Goal: Information Seeking & Learning: Learn about a topic

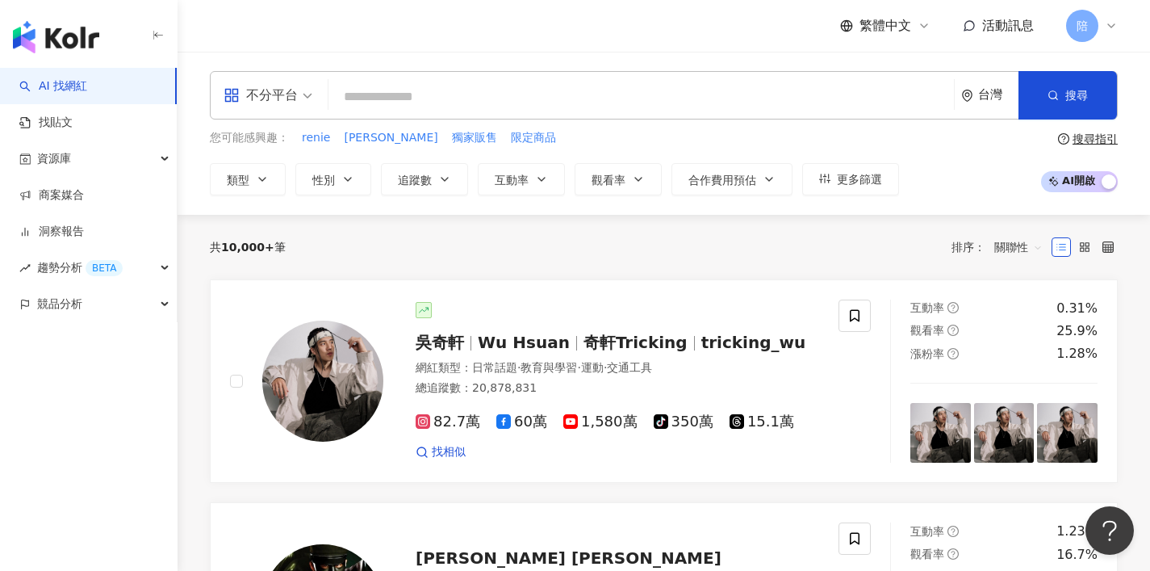
click at [274, 95] on div "不分平台" at bounding box center [261, 95] width 74 height 26
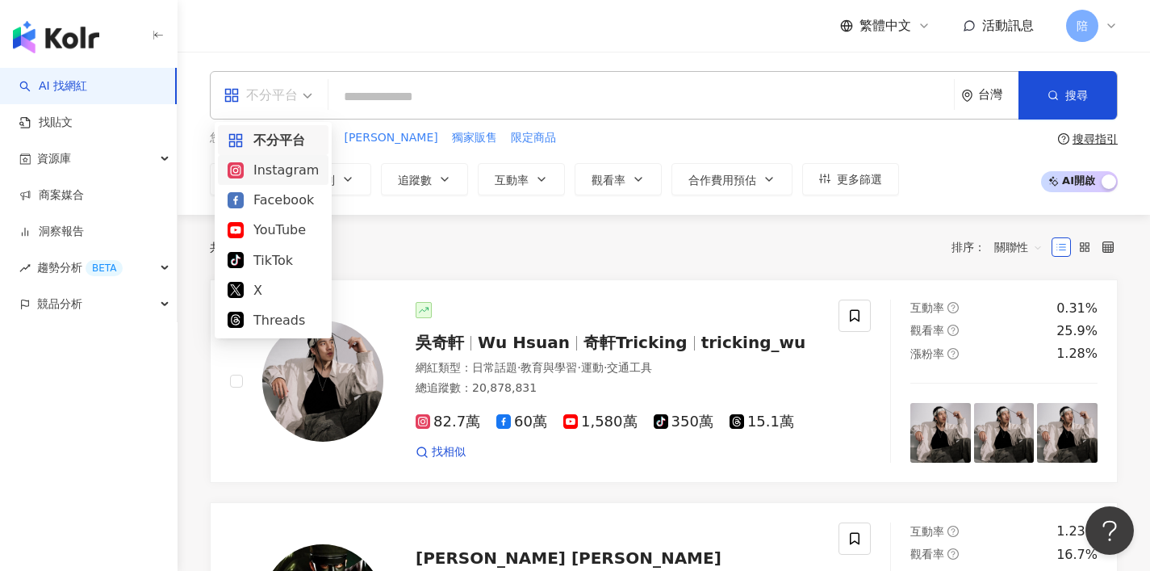
click at [278, 161] on div "Instagram" at bounding box center [273, 170] width 91 height 20
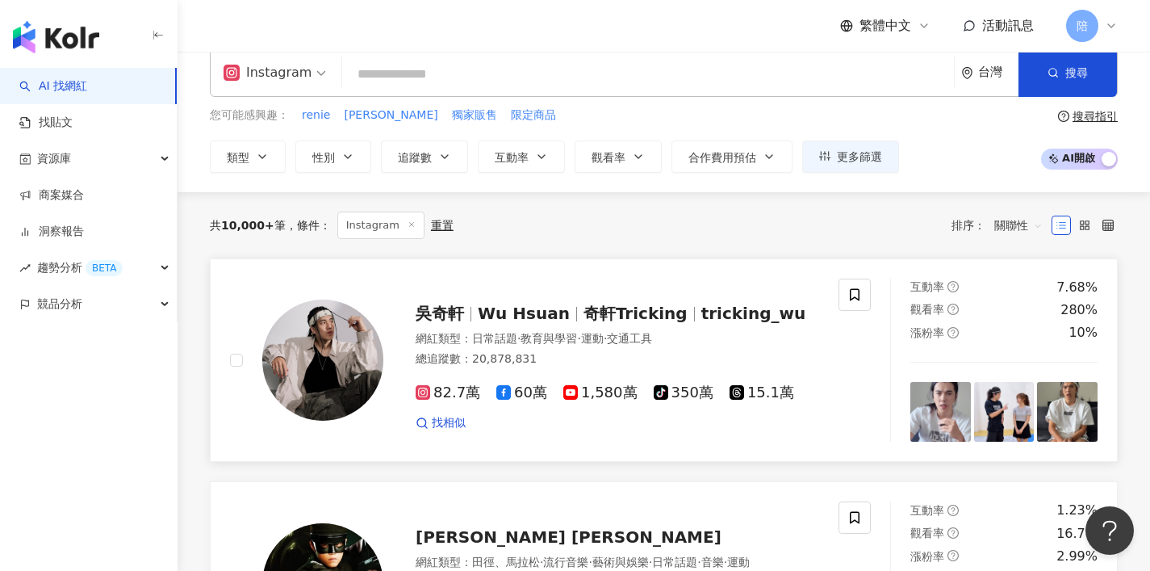
scroll to position [36, 0]
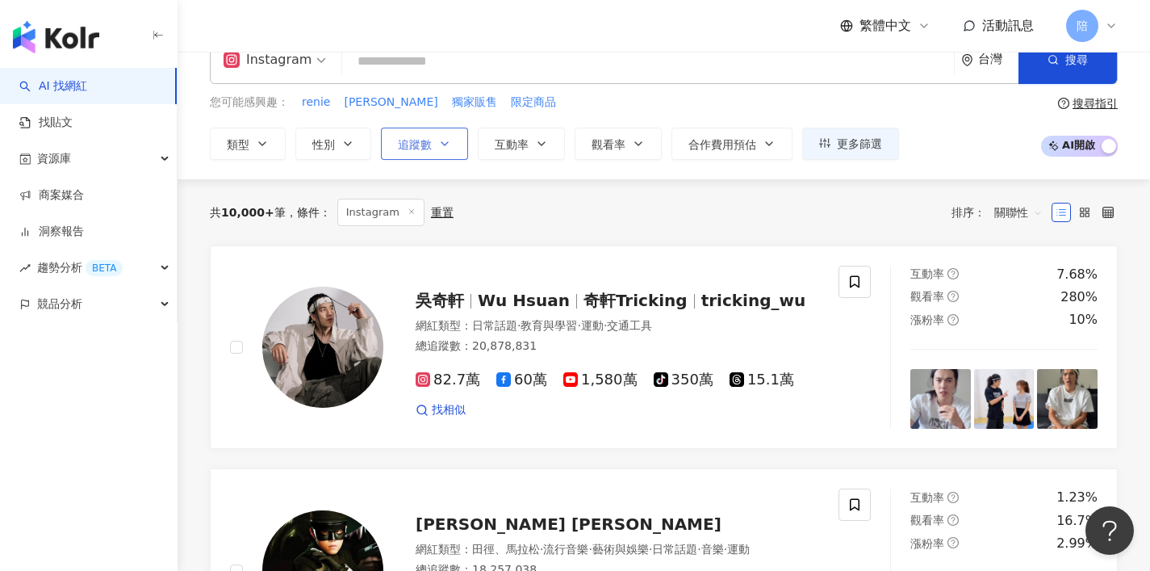
click at [417, 140] on span "追蹤數" at bounding box center [415, 144] width 34 height 13
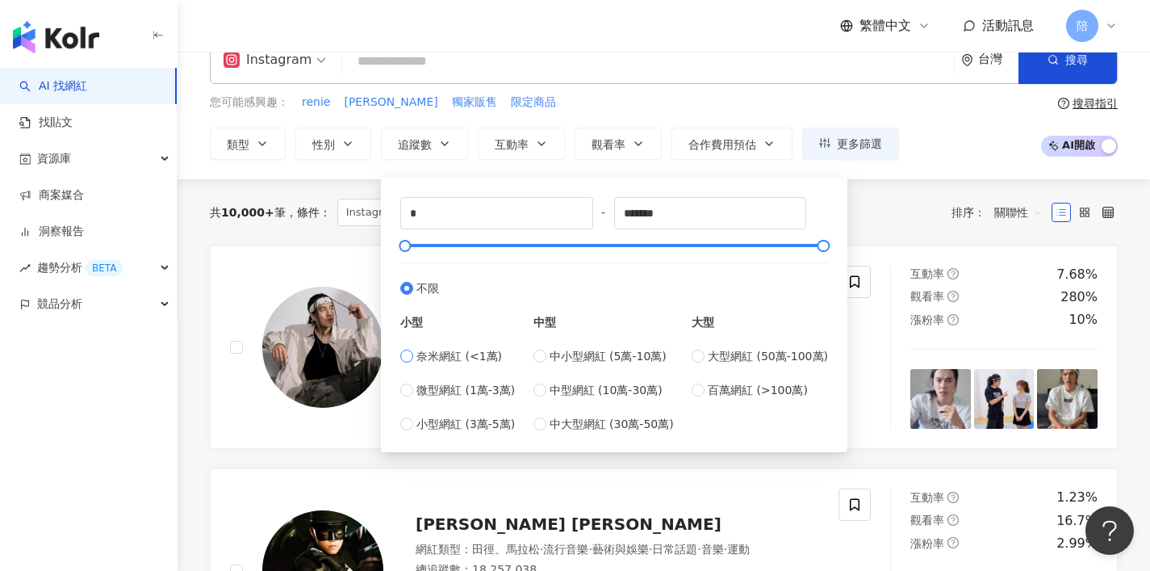
click at [466, 362] on span "奈米網紅 (<1萬)" at bounding box center [459, 356] width 86 height 18
type input "****"
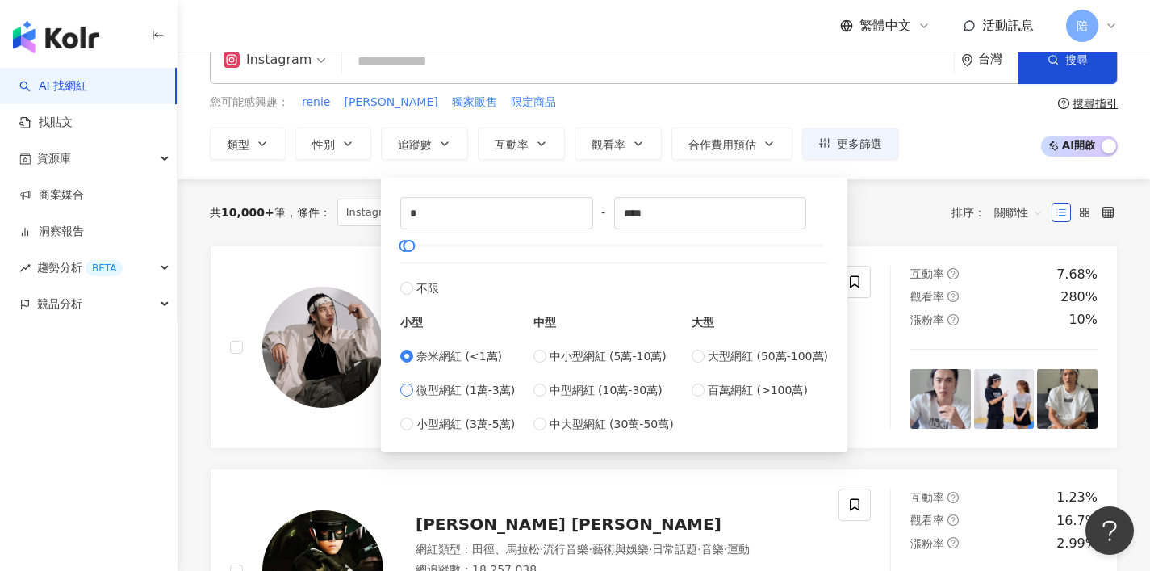
click at [453, 383] on span "微型網紅 (1萬-3萬)" at bounding box center [465, 390] width 98 height 18
type input "*****"
click at [414, 249] on div at bounding box center [417, 245] width 9 height 9
drag, startPoint x: 414, startPoint y: 249, endPoint x: 405, endPoint y: 247, distance: 9.0
click at [405, 247] on div at bounding box center [409, 245] width 9 height 9
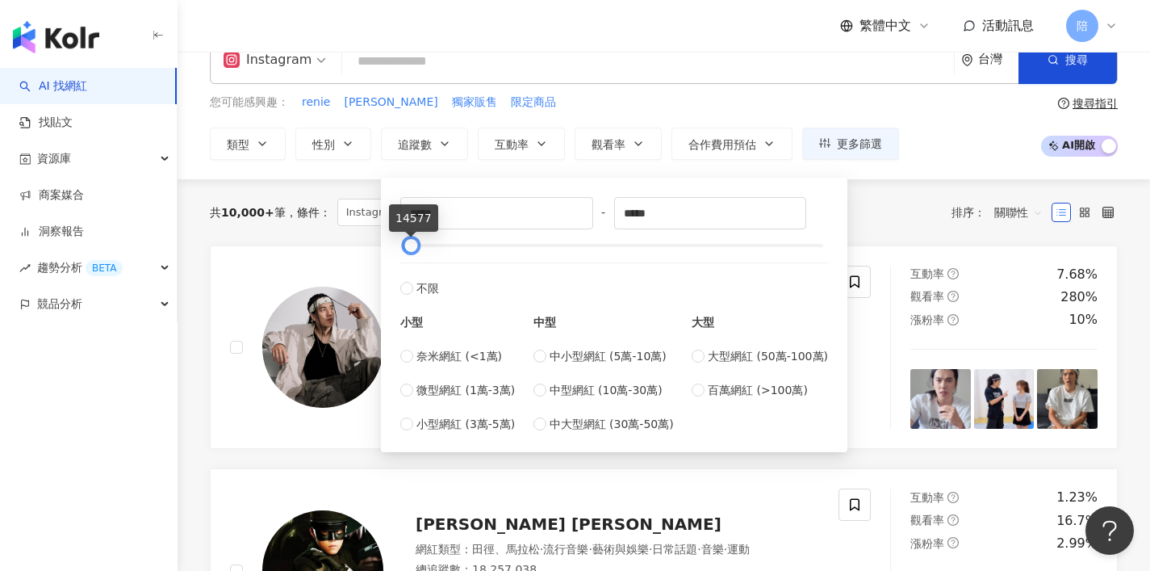
type input "*****"
click at [408, 246] on div at bounding box center [412, 245] width 9 height 9
click at [293, 226] on div "共 10,000+ 筆 條件 ： Instagram 重置 排序： 關聯性" at bounding box center [664, 212] width 908 height 66
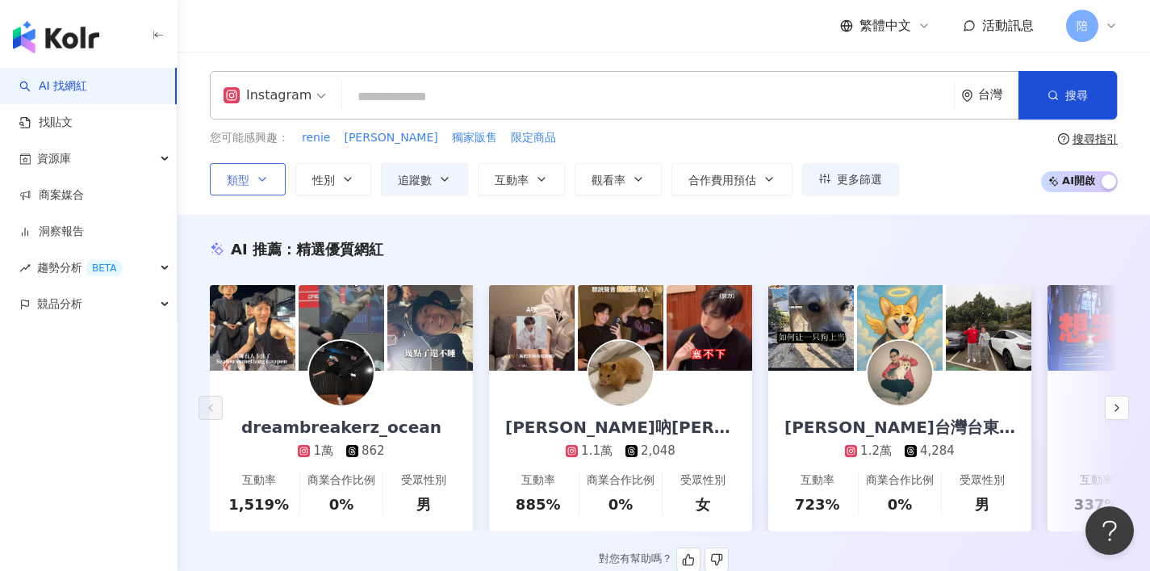
click at [261, 181] on icon "button" at bounding box center [262, 179] width 13 height 13
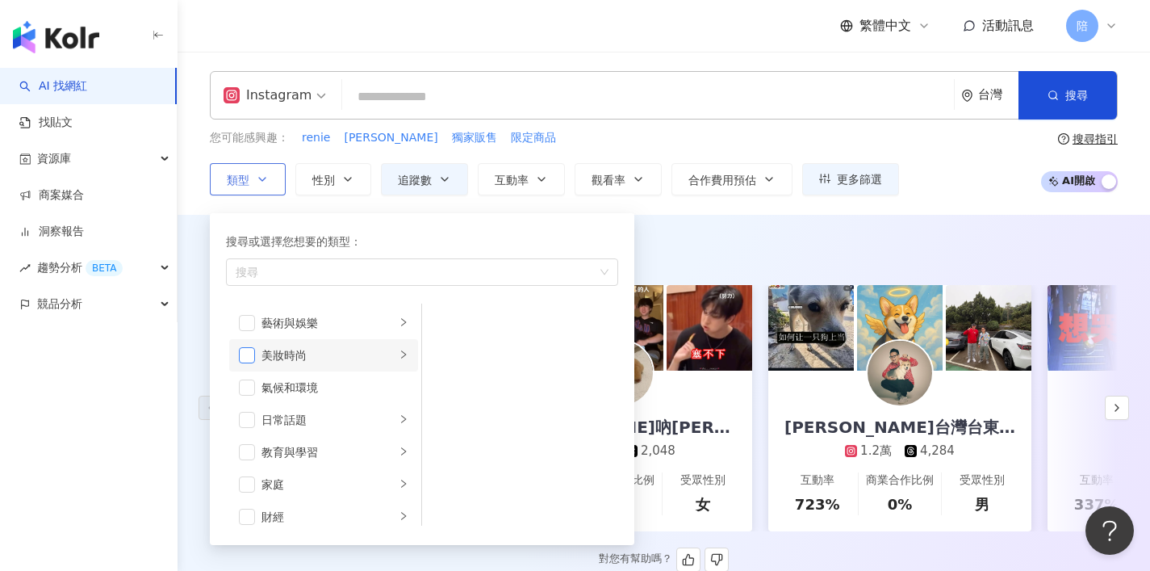
click at [249, 357] on span "button" at bounding box center [247, 355] width 16 height 16
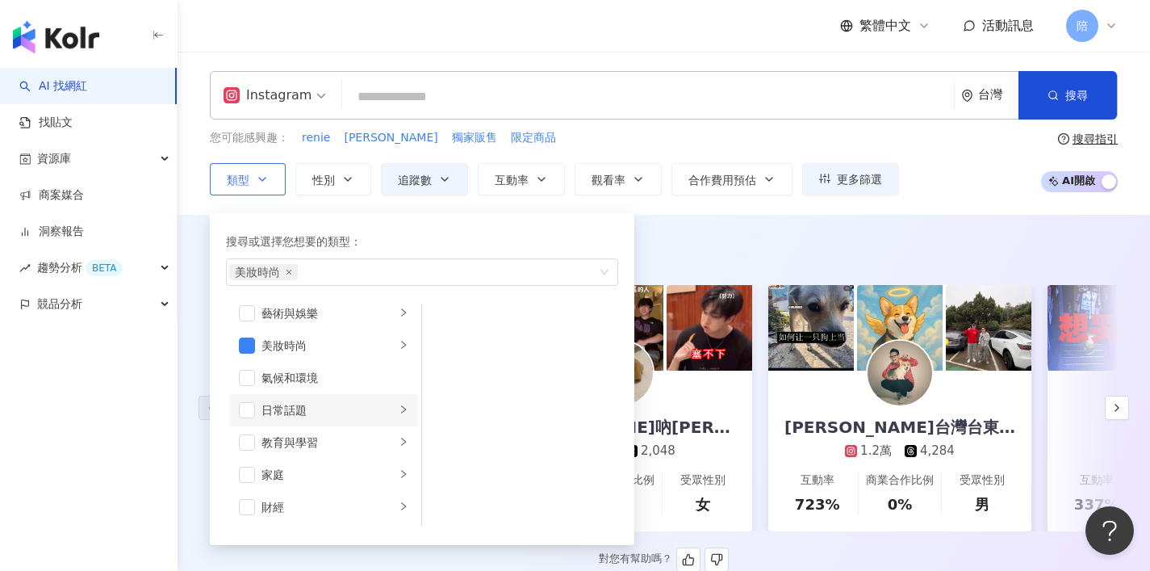
scroll to position [33, 0]
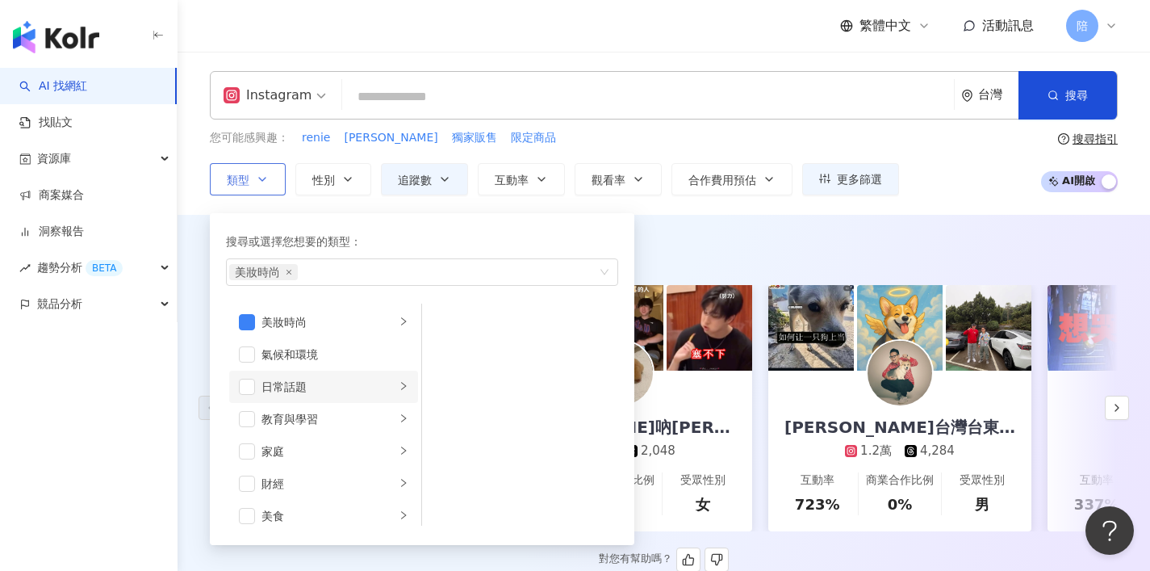
click at [299, 392] on div "日常話題" at bounding box center [328, 387] width 134 height 18
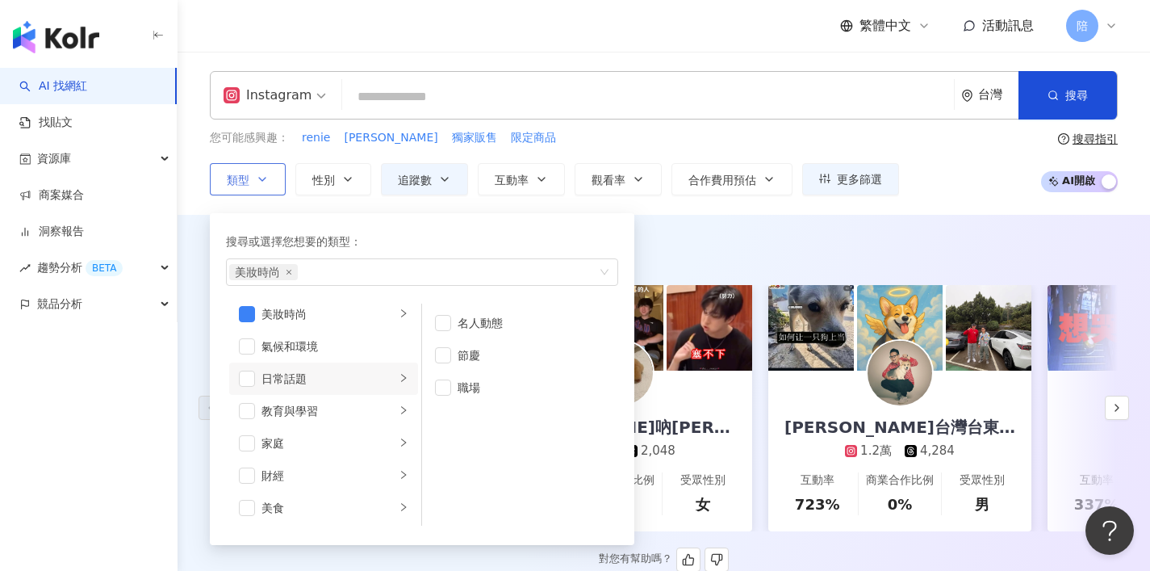
scroll to position [218, 0]
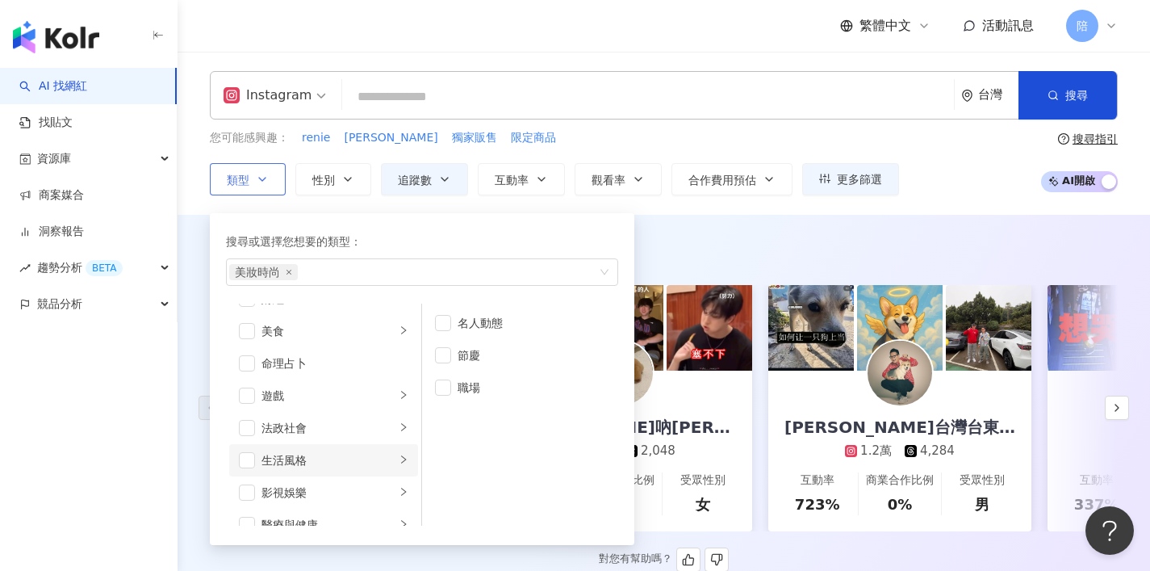
click at [287, 451] on div "生活風格" at bounding box center [328, 460] width 134 height 18
click at [281, 481] on li "影視娛樂" at bounding box center [323, 492] width 189 height 32
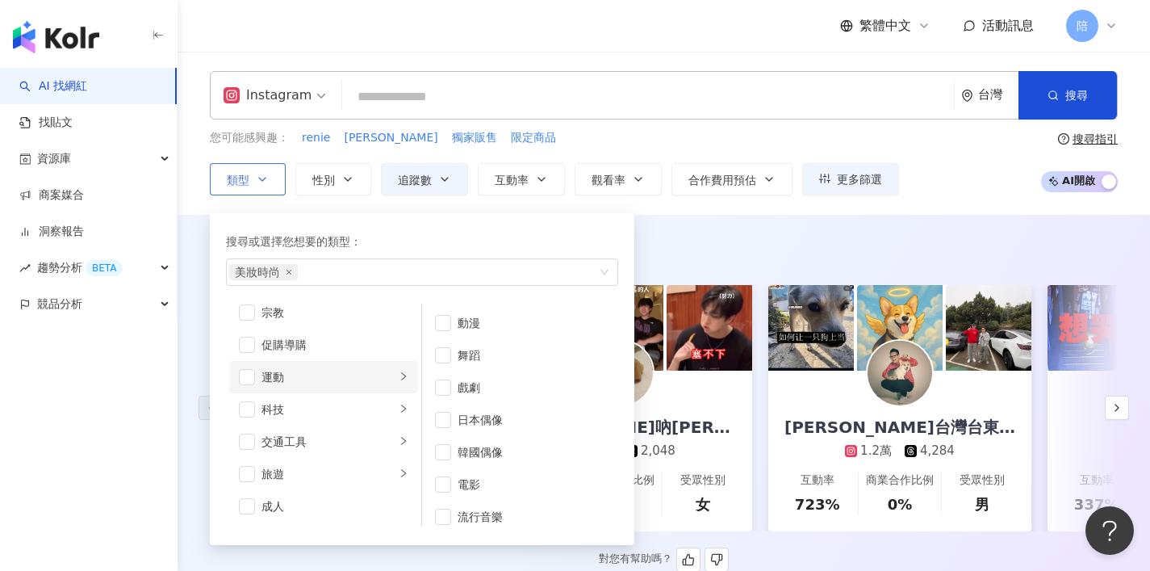
click at [299, 384] on div "運動" at bounding box center [328, 377] width 134 height 18
click at [250, 382] on span "button" at bounding box center [247, 377] width 16 height 16
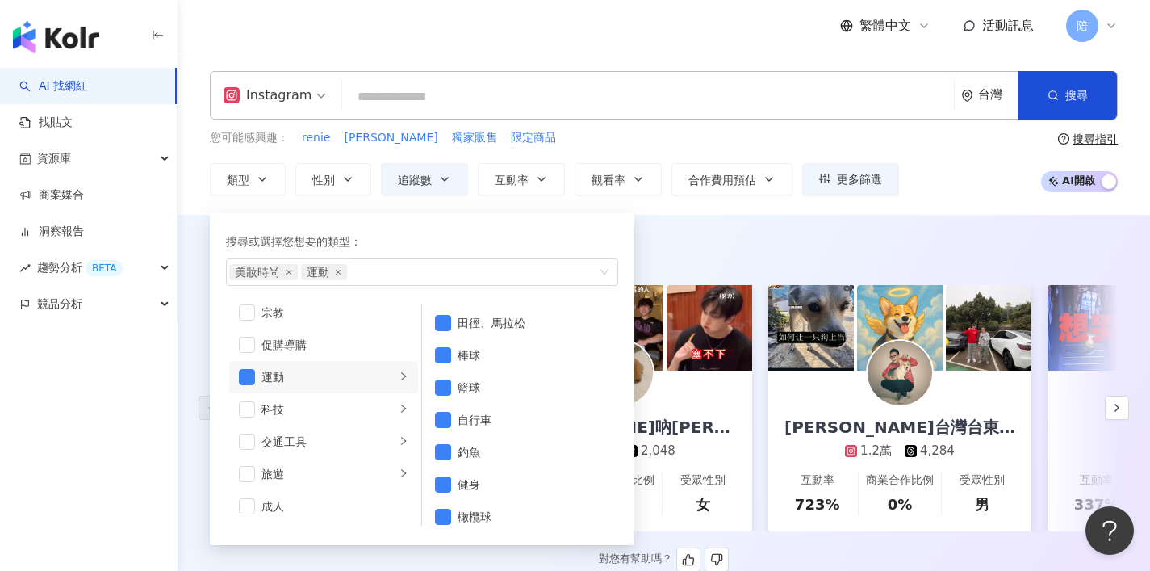
click at [201, 312] on div "AI 推薦 ： 精選優質網紅 dreambreakerz_ocean 1萬 862 互動率 1,519% 商業合作比例 0% 受眾性別 男 韓恩吶卡拉✨ 1.…" at bounding box center [664, 405] width 973 height 333
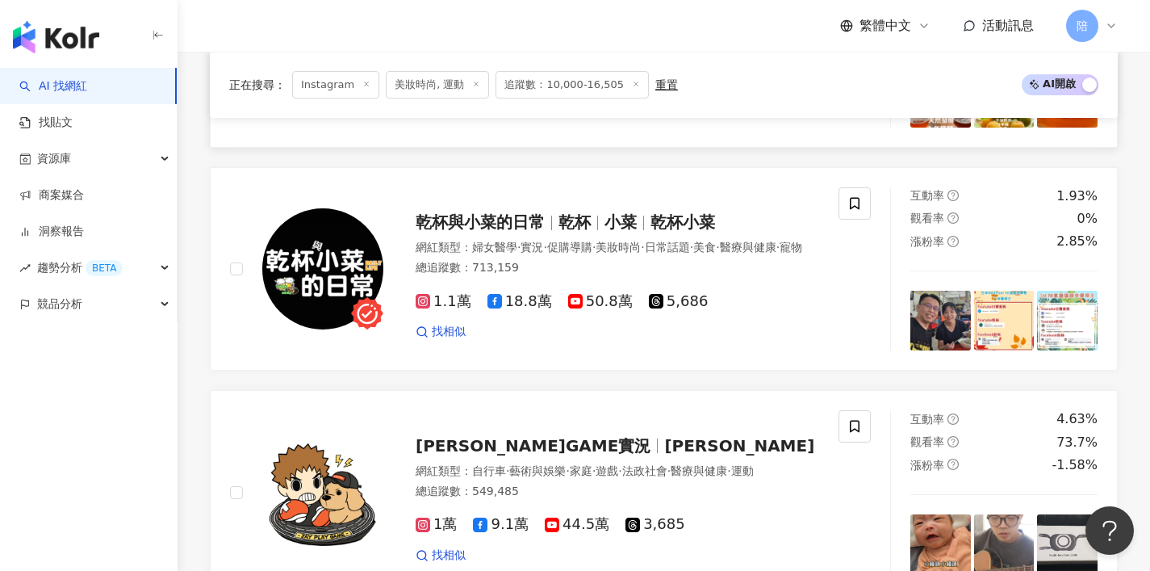
scroll to position [3324, 0]
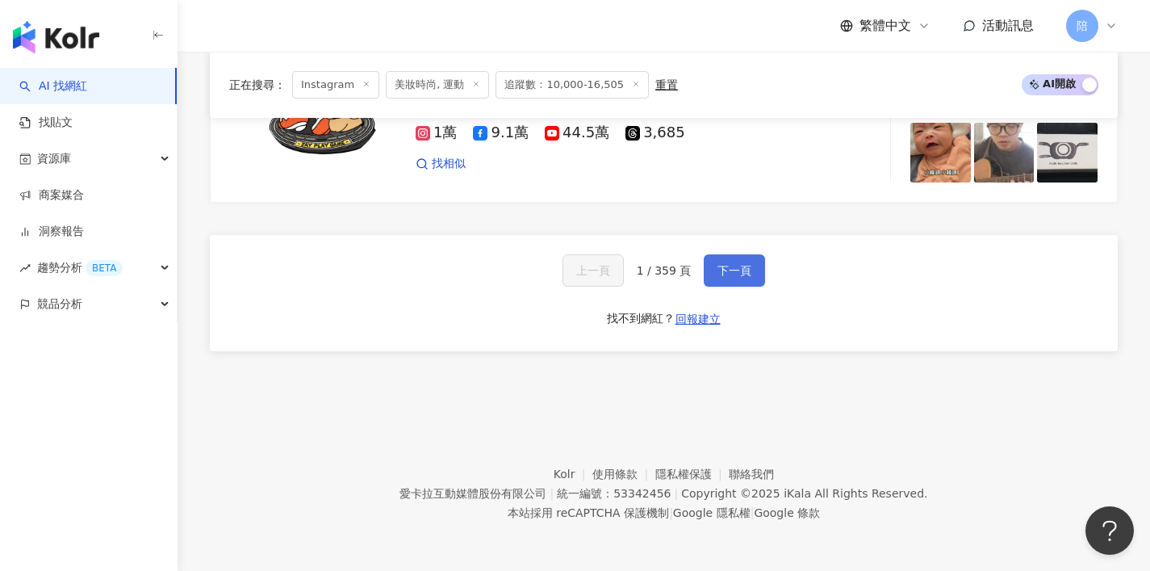
click at [734, 264] on span "下一頁" at bounding box center [734, 270] width 34 height 13
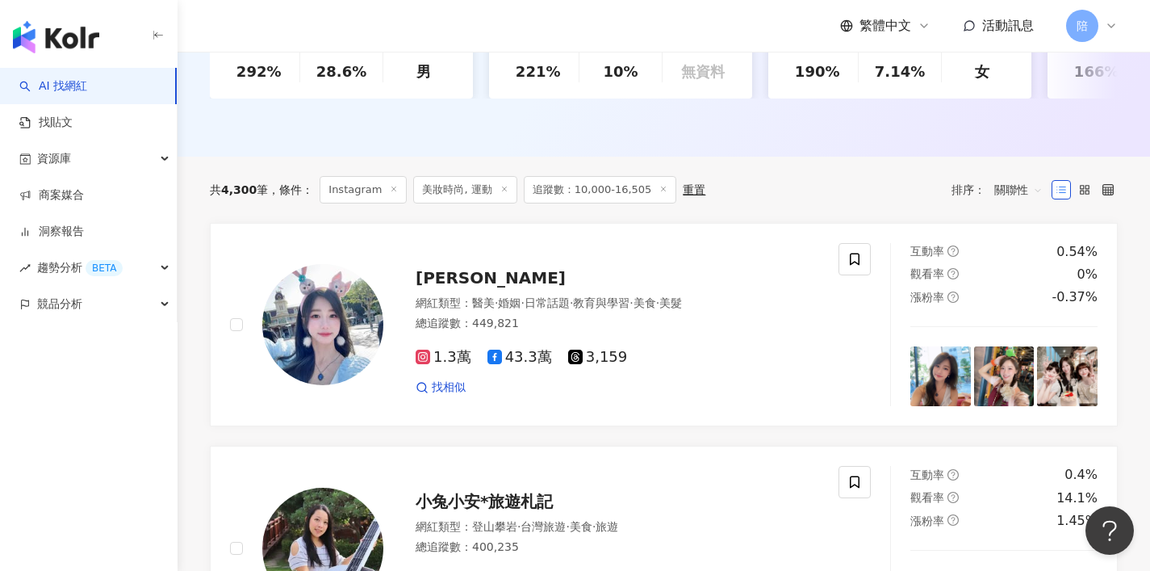
scroll to position [518, 0]
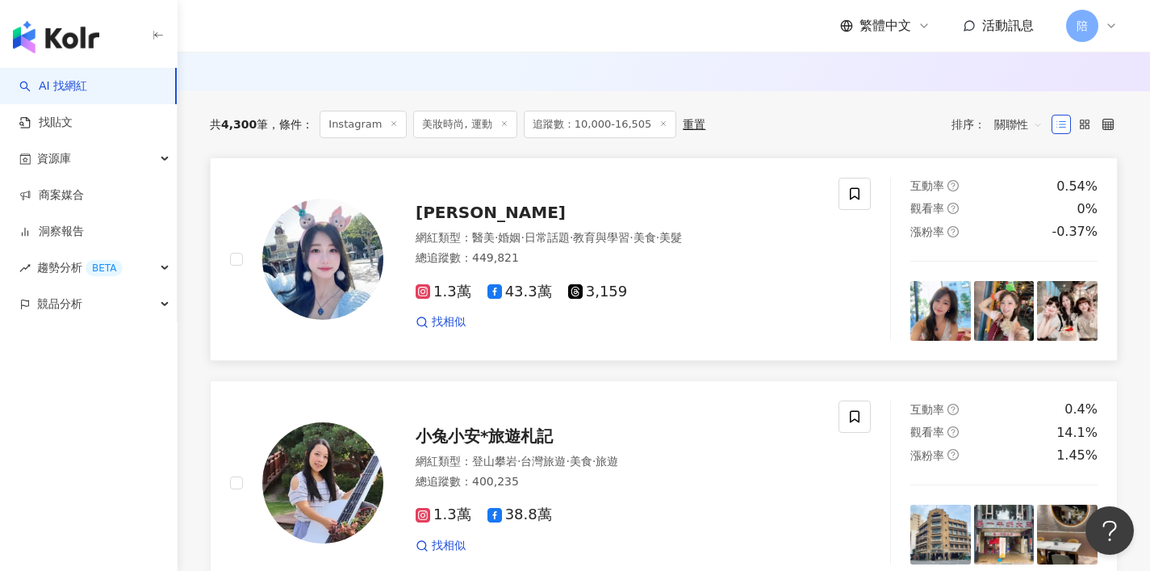
click at [450, 222] on span "Vina 薇娜" at bounding box center [491, 212] width 150 height 19
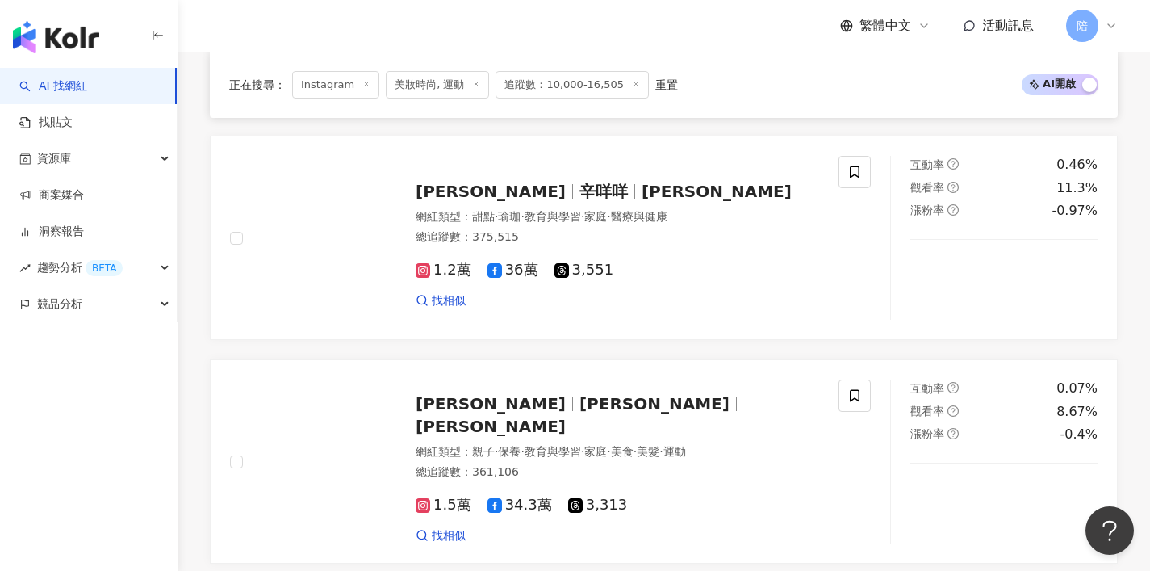
scroll to position [988, 0]
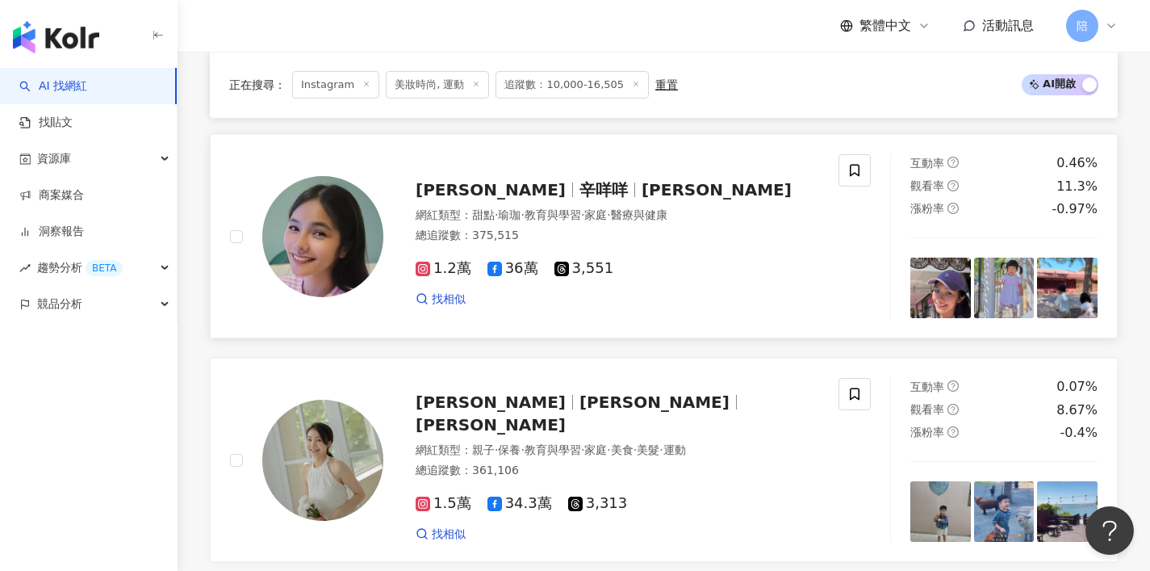
click at [706, 199] on span "Maymay Hsin" at bounding box center [717, 189] width 150 height 19
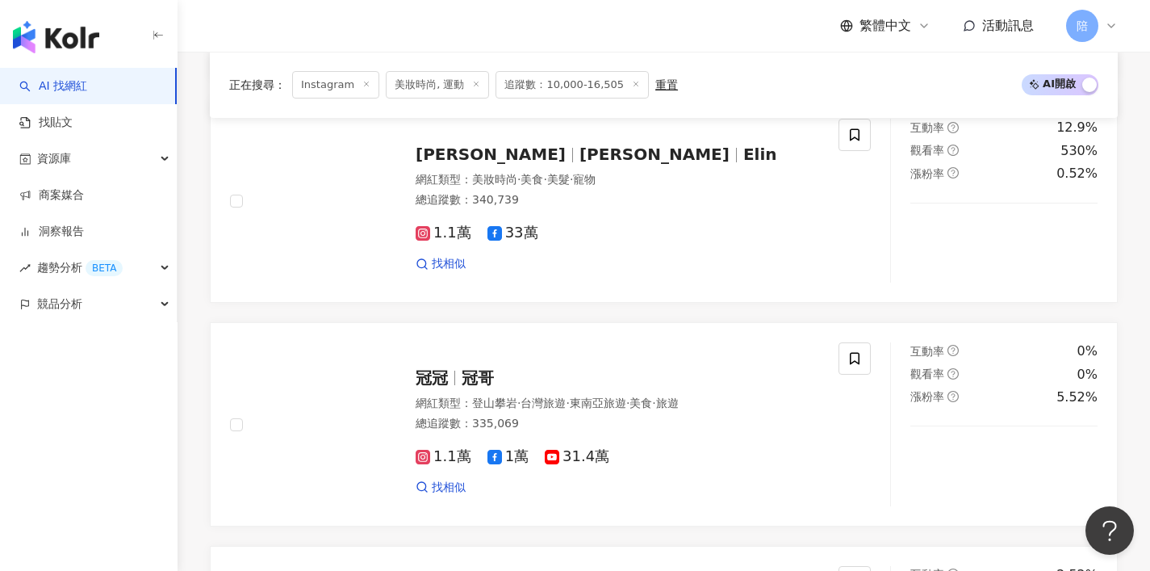
scroll to position [1693, 0]
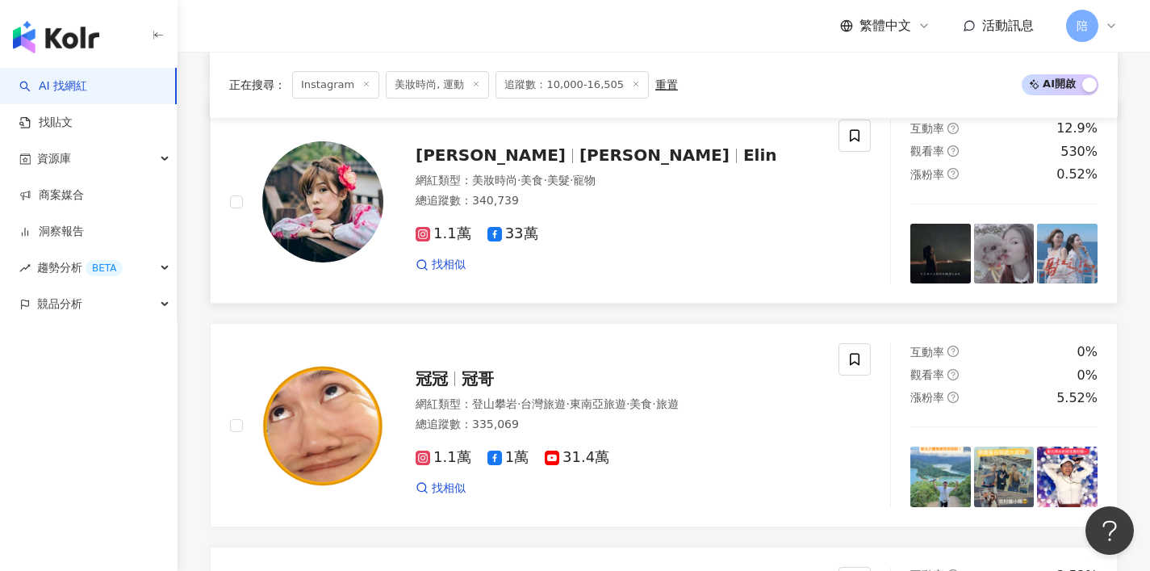
click at [579, 165] on span "藍妍寧" at bounding box center [661, 154] width 164 height 19
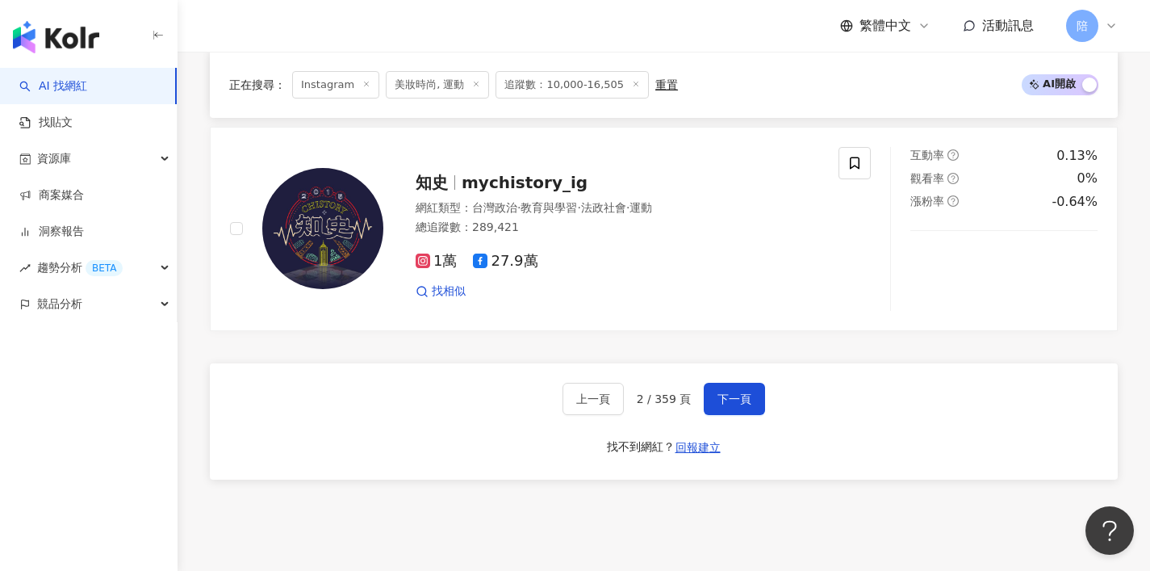
scroll to position [3006, 0]
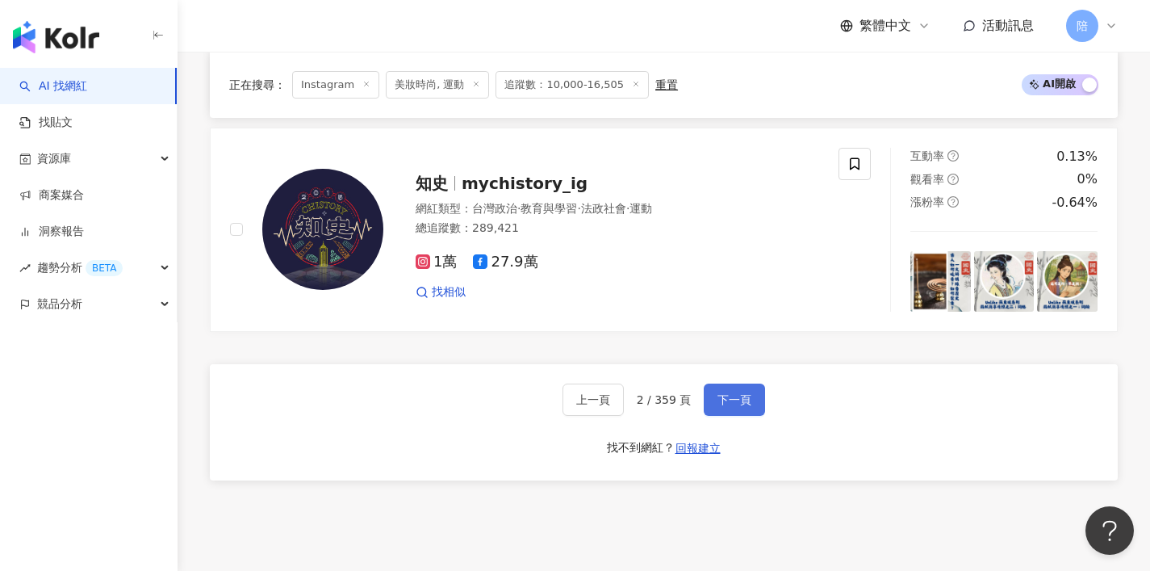
click at [721, 404] on span "下一頁" at bounding box center [734, 399] width 34 height 13
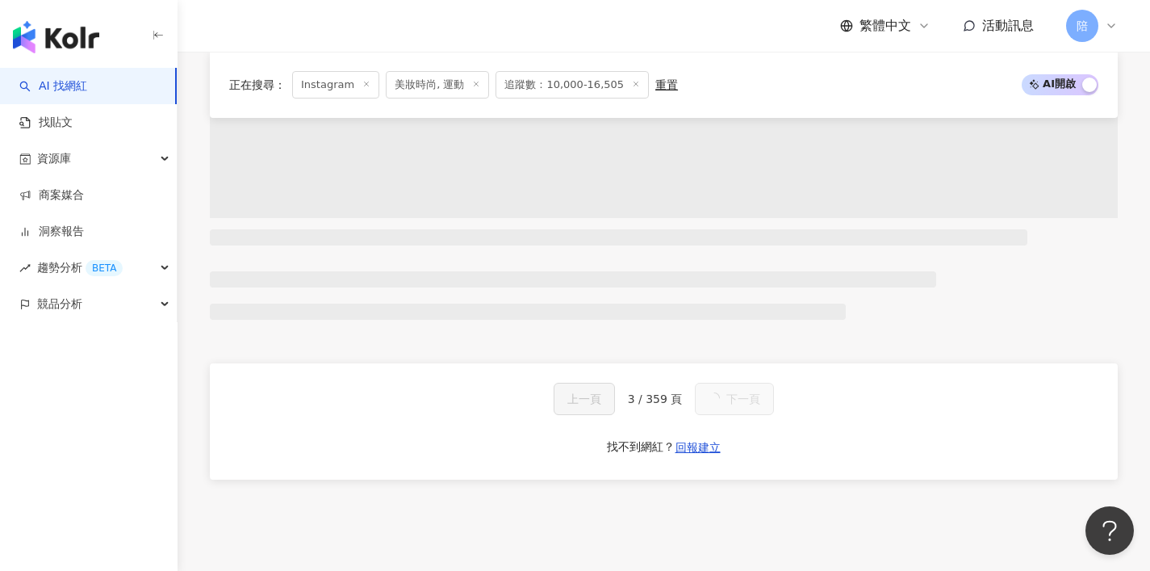
scroll to position [3058, 0]
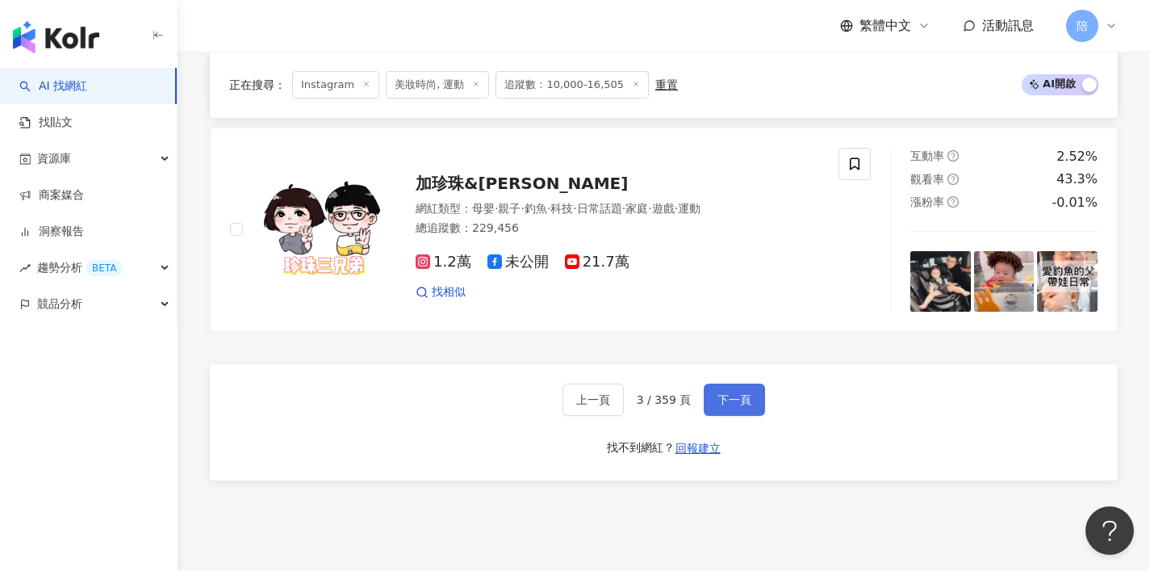
click at [705, 411] on button "下一頁" at bounding box center [734, 399] width 61 height 32
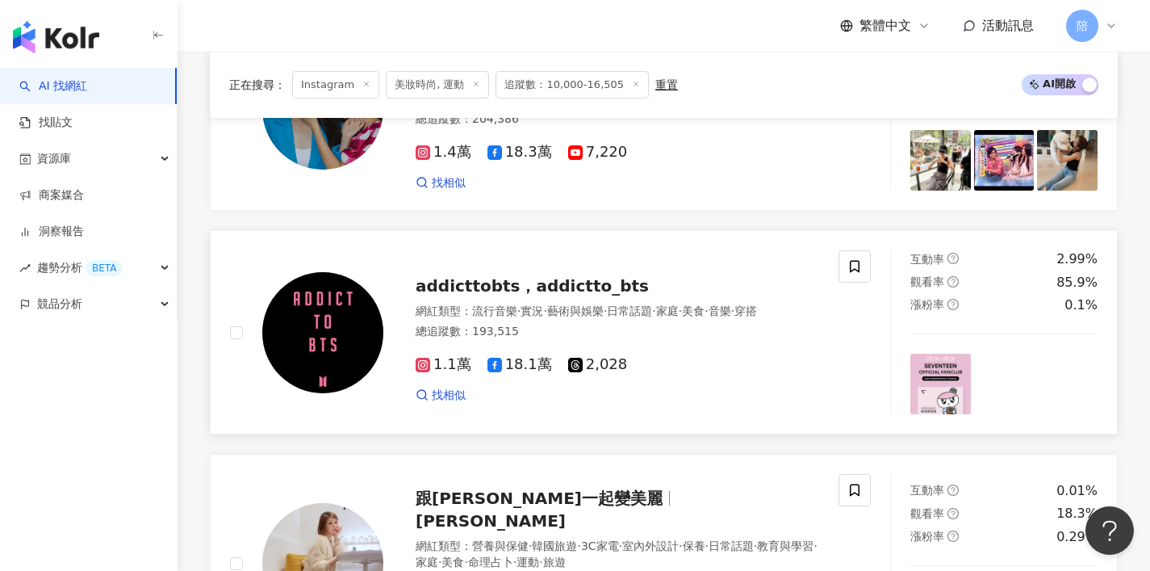
scroll to position [2806, 0]
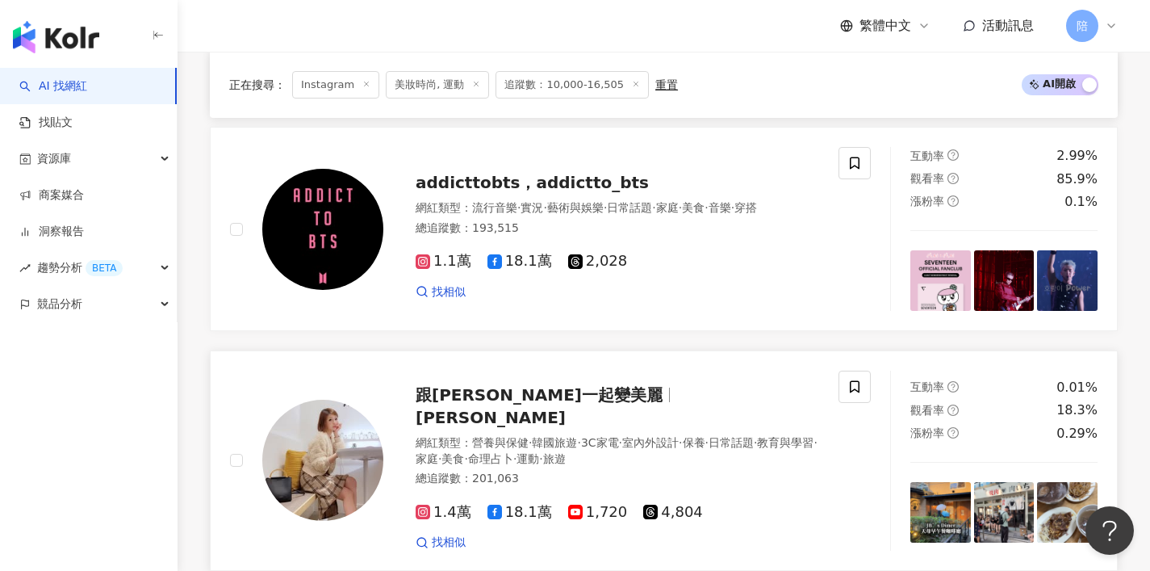
click at [566, 408] on span "蓓蓓" at bounding box center [491, 417] width 150 height 19
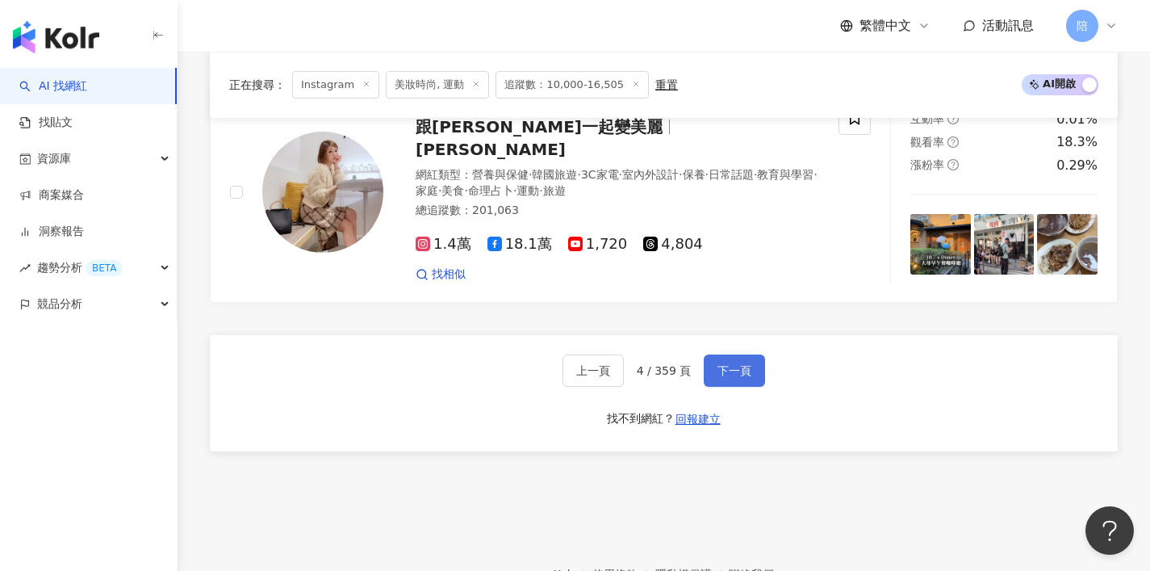
click at [718, 364] on span "下一頁" at bounding box center [734, 370] width 34 height 13
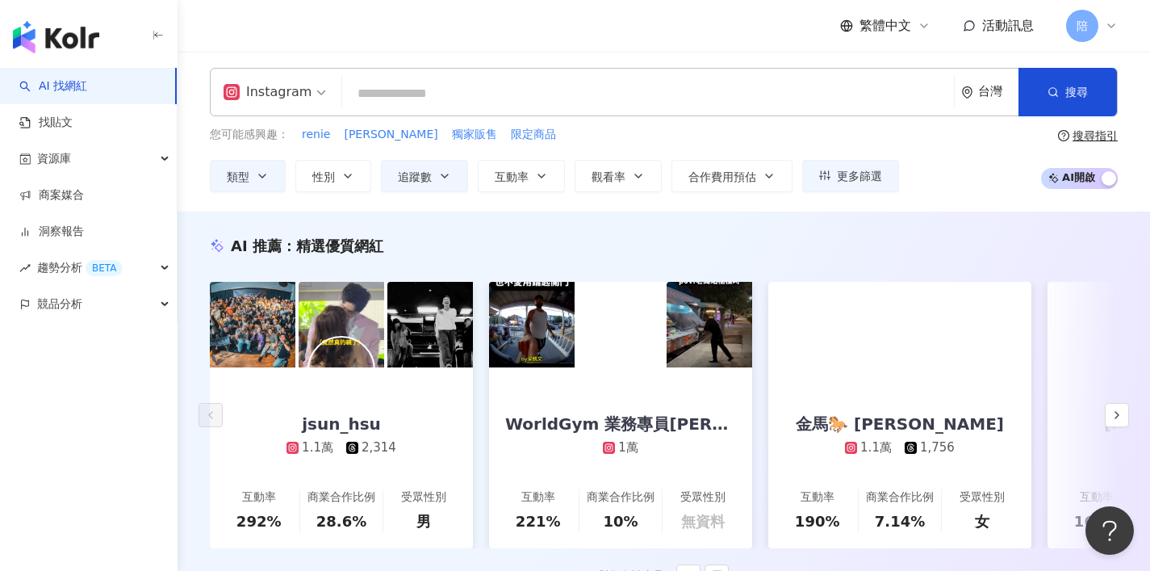
scroll to position [203, 0]
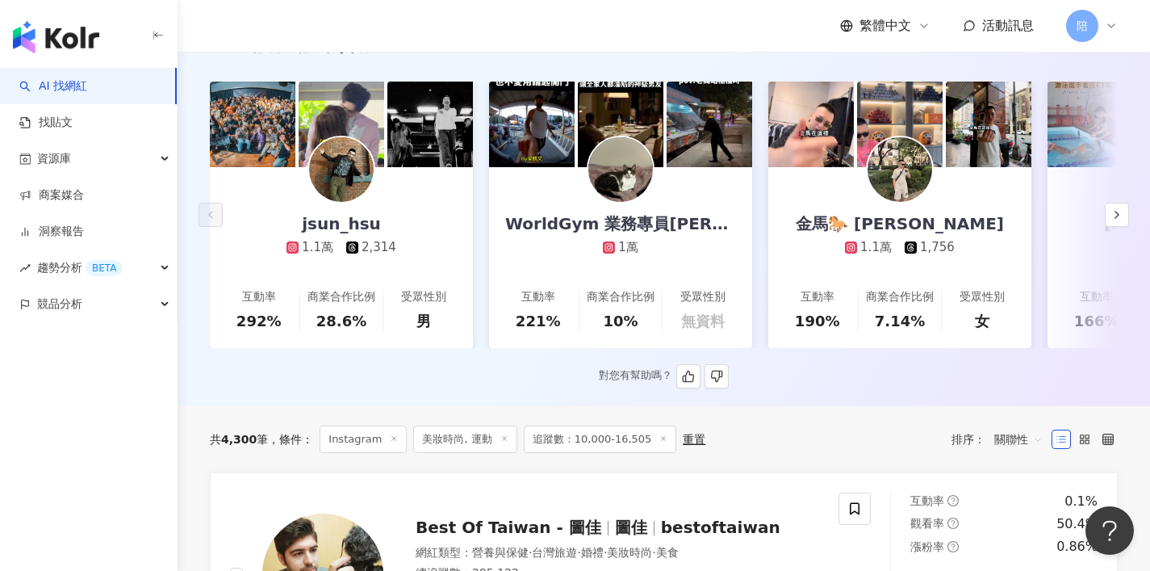
click at [361, 177] on img at bounding box center [341, 169] width 65 height 65
click at [1124, 220] on button "button" at bounding box center [1117, 215] width 24 height 24
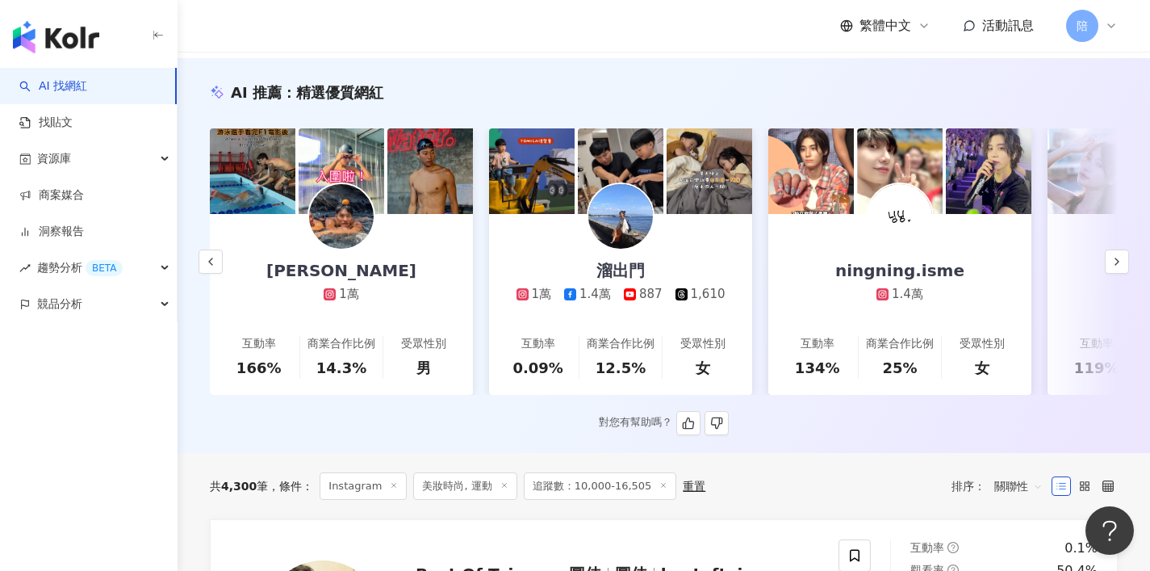
scroll to position [155, 0]
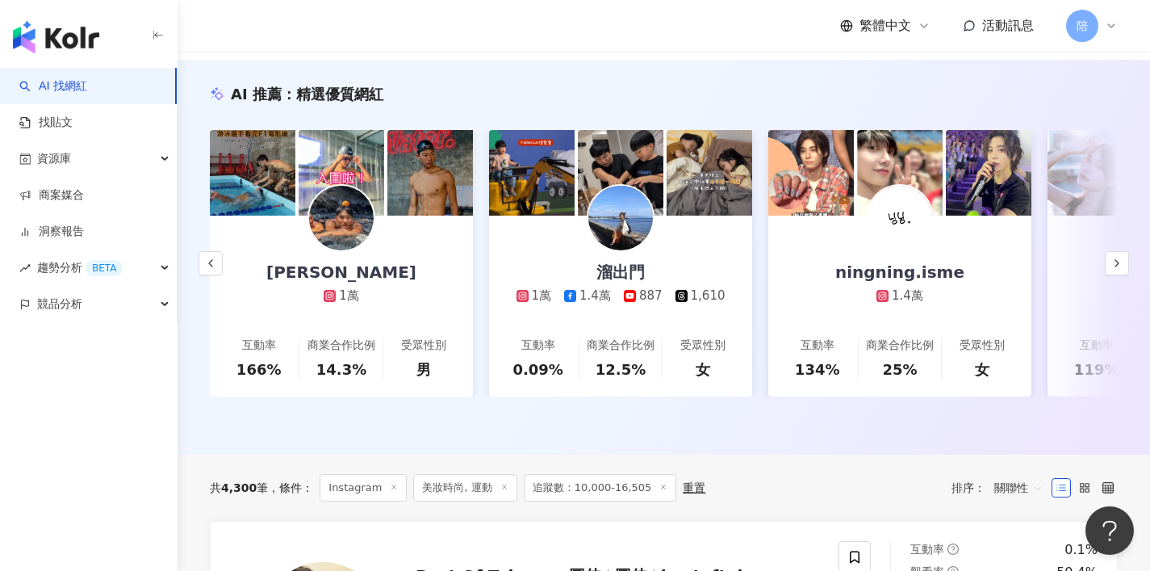
click at [900, 241] on img at bounding box center [900, 218] width 65 height 65
click at [1115, 266] on icon "button" at bounding box center [1117, 263] width 13 height 13
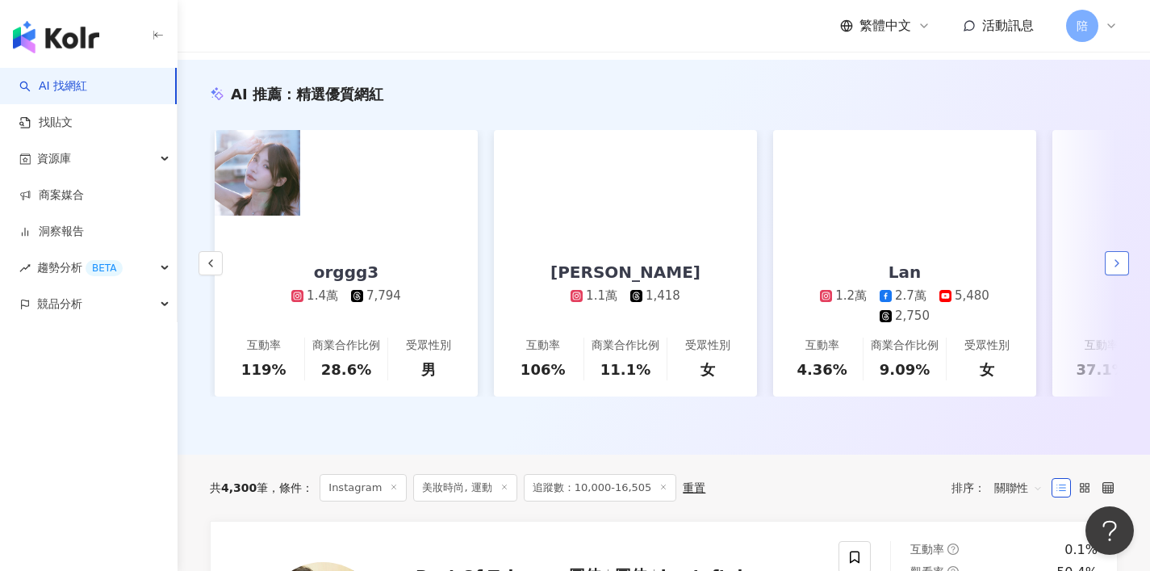
scroll to position [0, 1676]
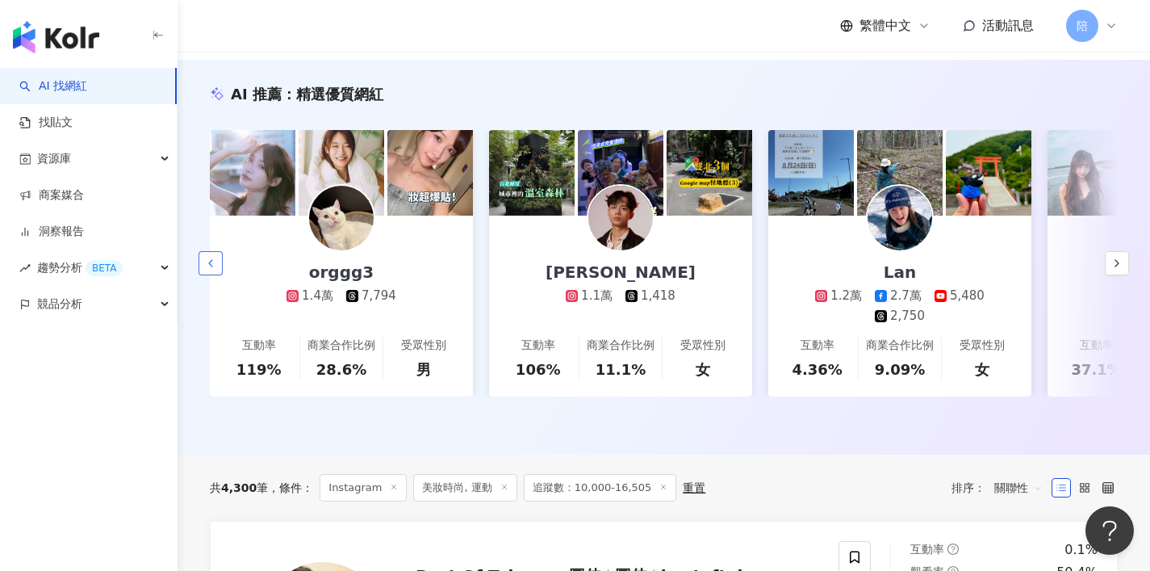
click at [199, 266] on button "button" at bounding box center [211, 263] width 24 height 24
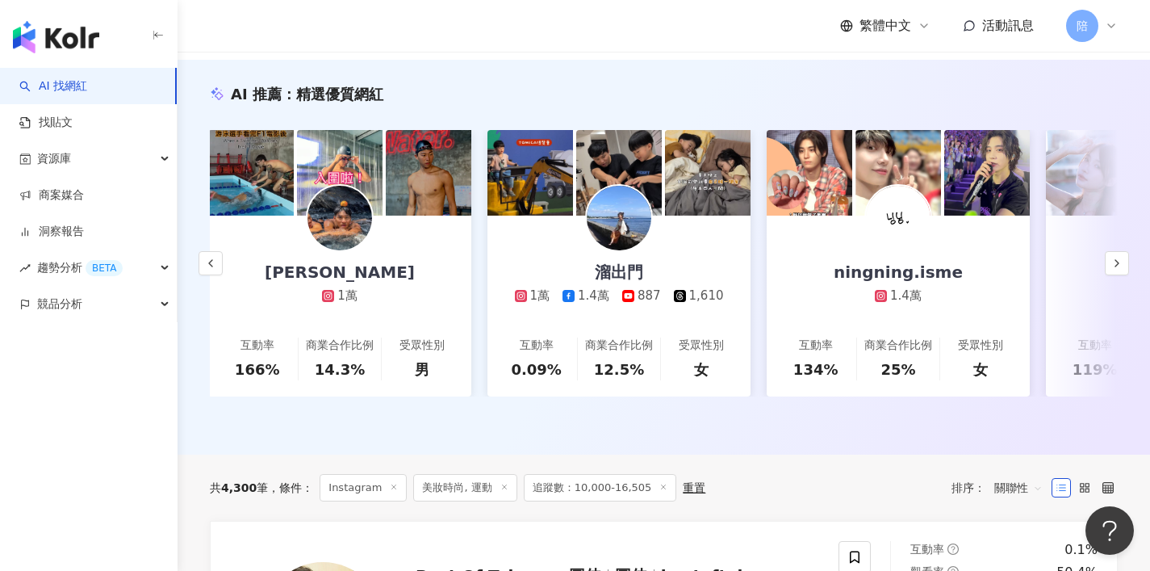
scroll to position [0, 838]
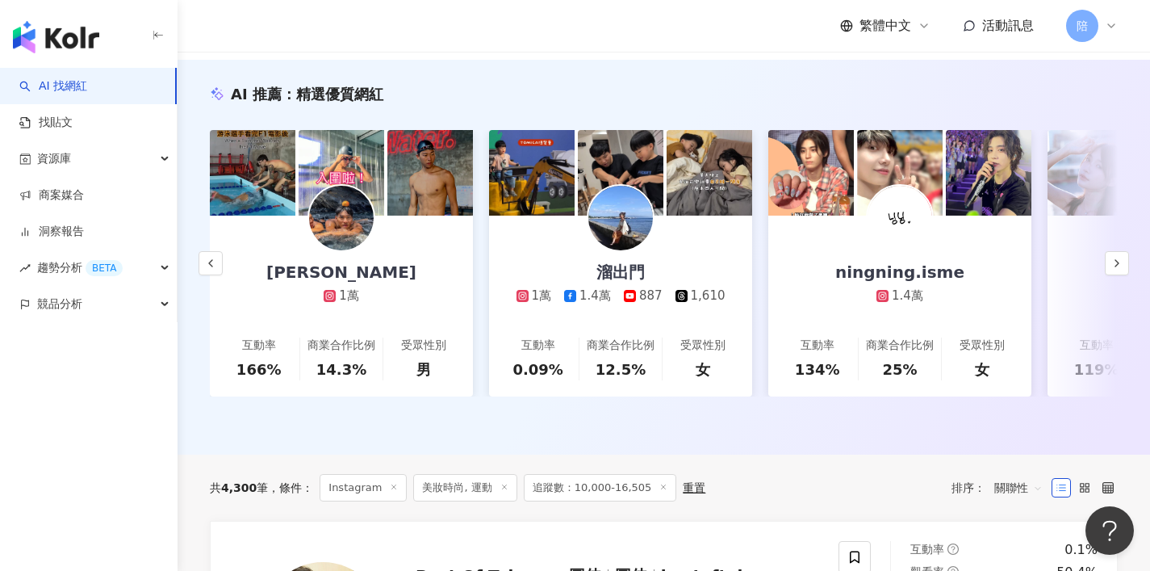
click at [845, 273] on div "ningning.isme" at bounding box center [899, 272] width 161 height 23
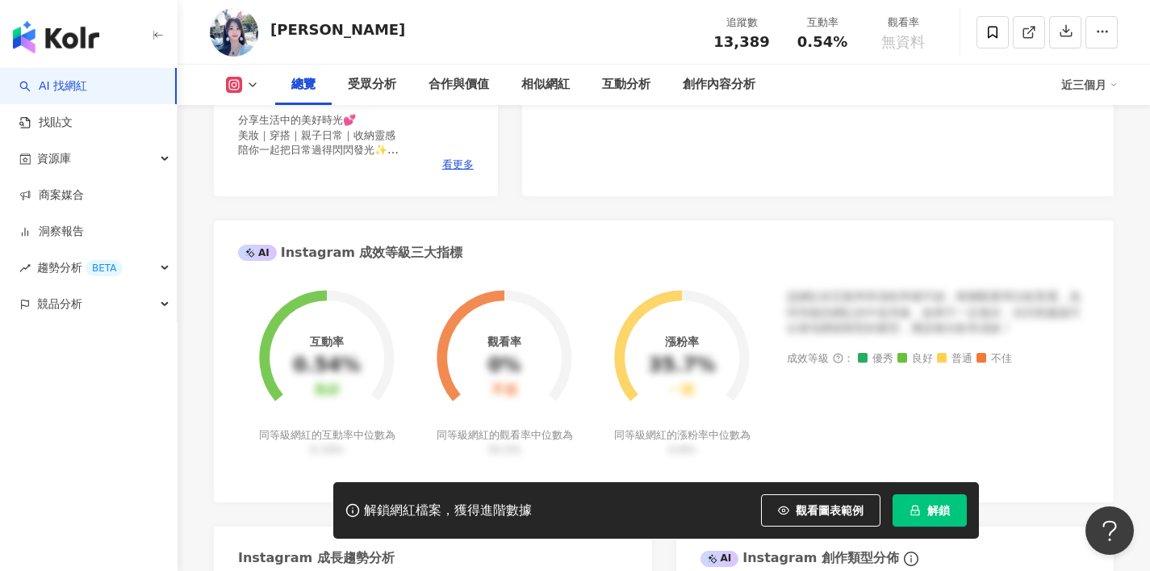
scroll to position [369, 0]
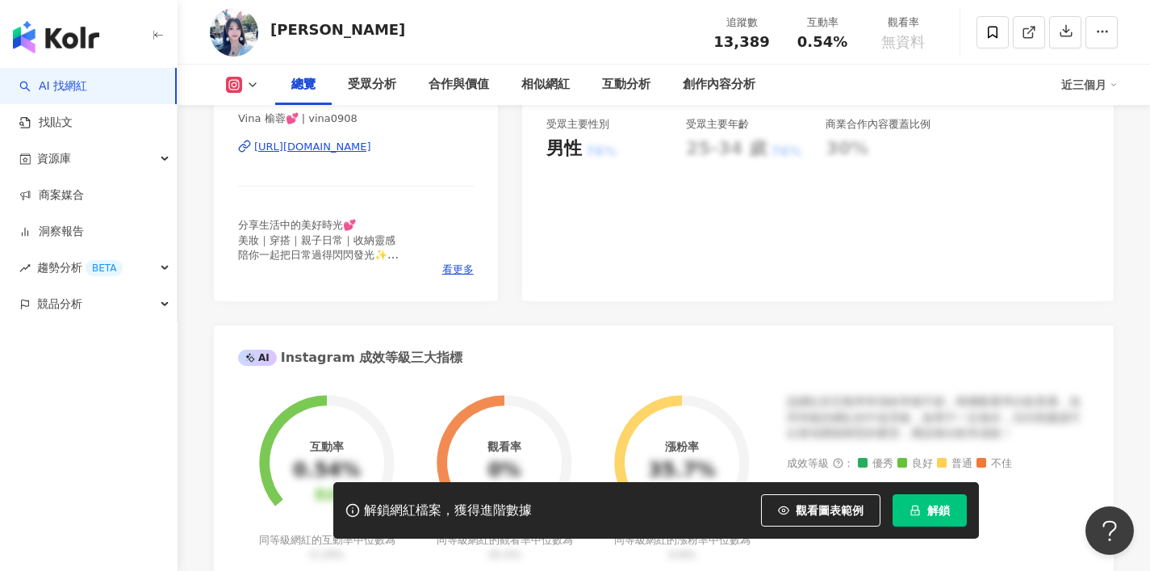
click at [382, 154] on div "Vina 榆蓉💕 | vina0908 https://www.instagram.com/vina0908/" at bounding box center [356, 158] width 236 height 94
click at [371, 152] on div "https://www.instagram.com/vina0908/" at bounding box center [312, 147] width 117 height 15
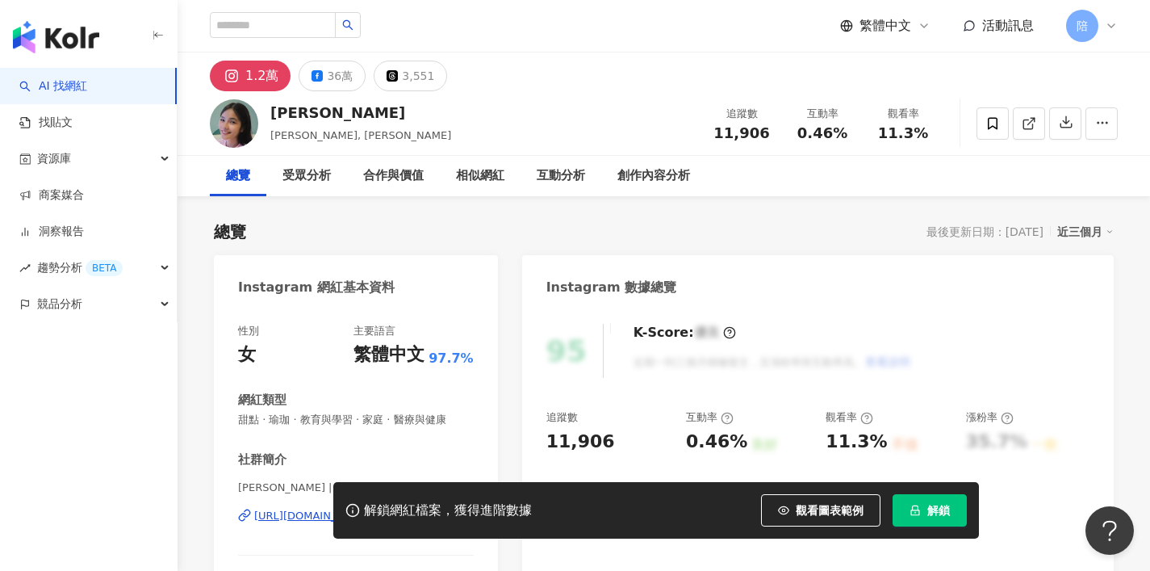
scroll to position [134, 0]
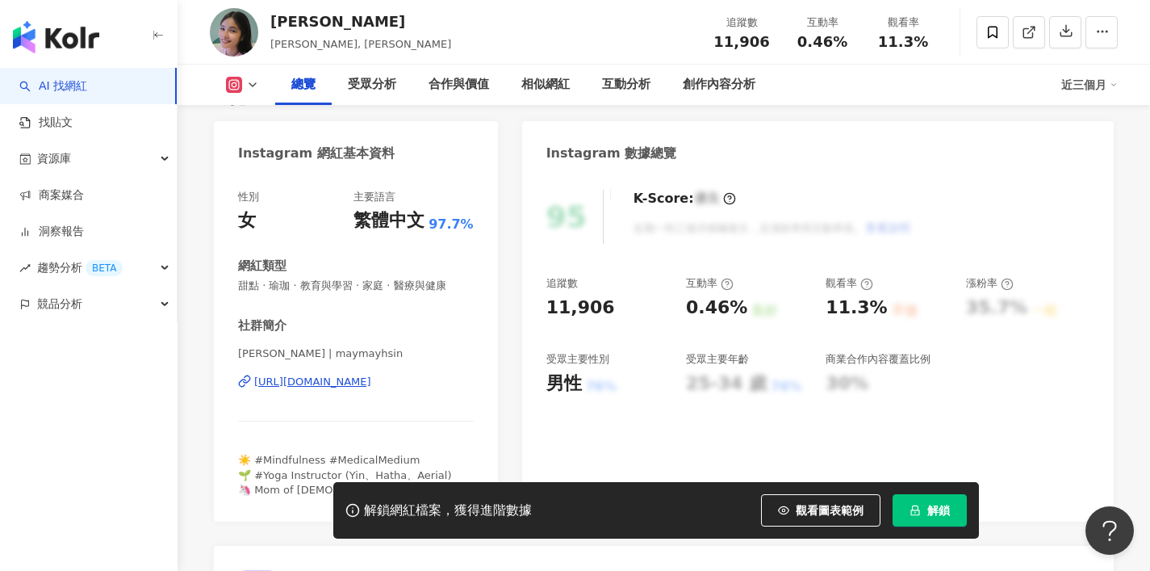
click at [371, 386] on div "https://www.instagram.com/maymayhsin/" at bounding box center [312, 381] width 117 height 15
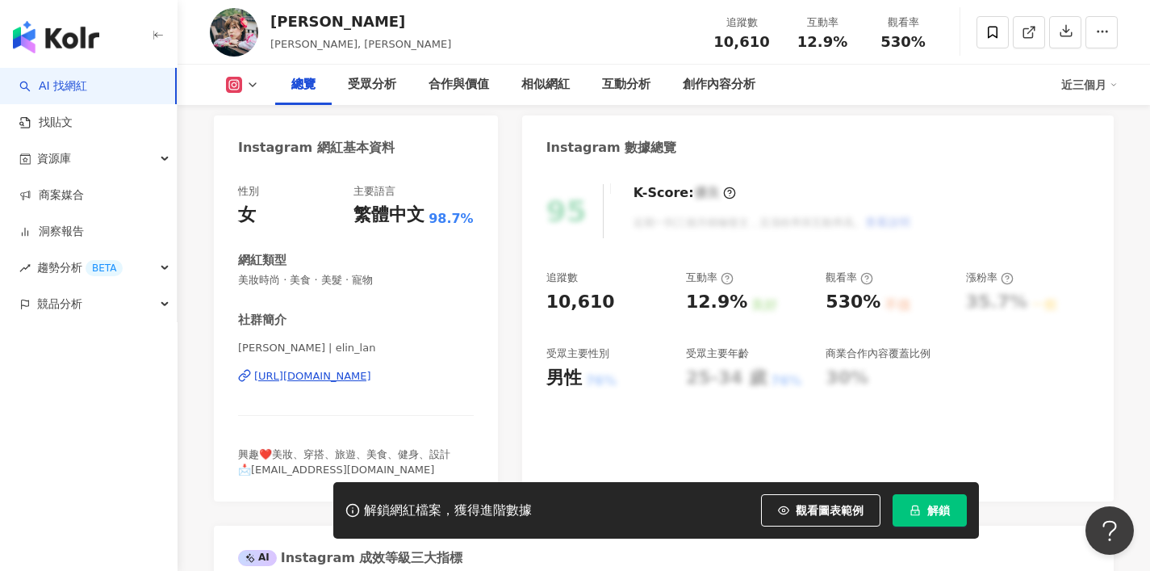
scroll to position [161, 0]
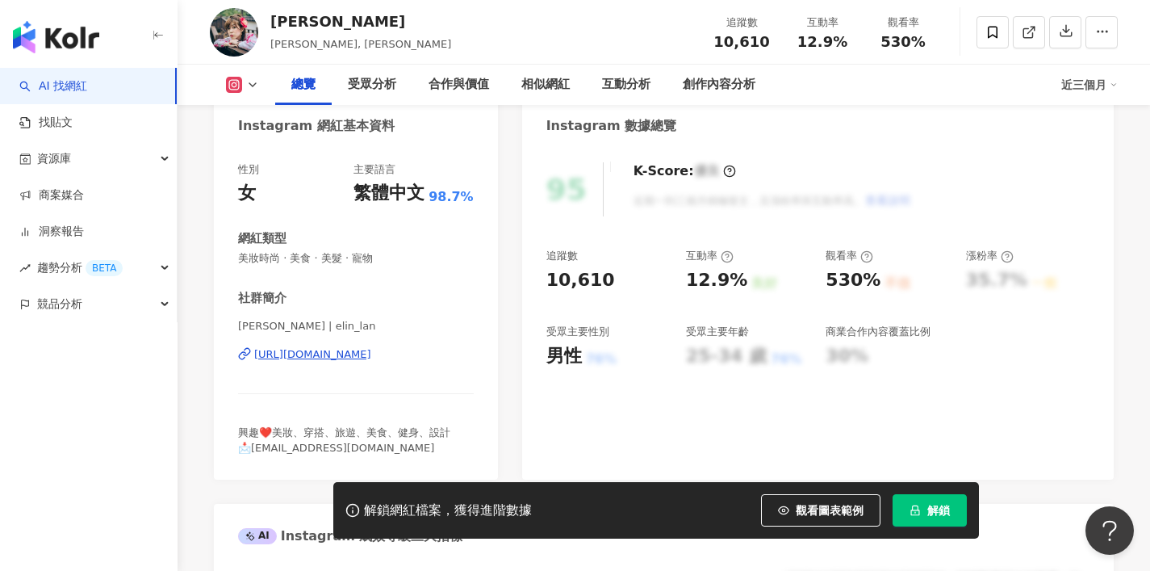
click at [371, 359] on div "https://www.instagram.com/elin_lan/" at bounding box center [312, 354] width 117 height 15
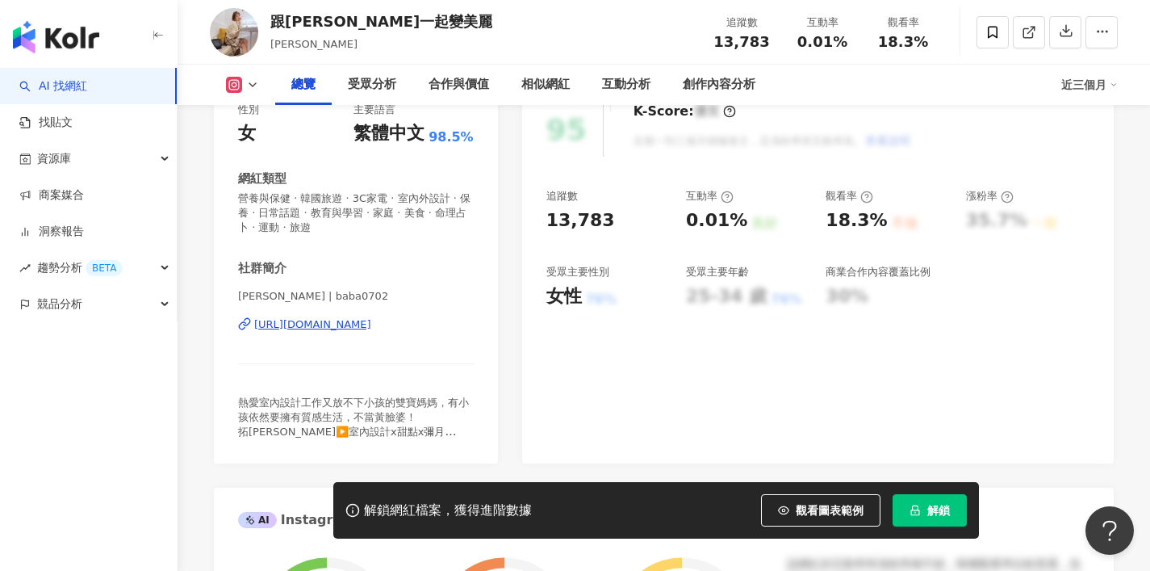
click at [355, 325] on div "https://www.instagram.com/baba0702/" at bounding box center [312, 324] width 117 height 15
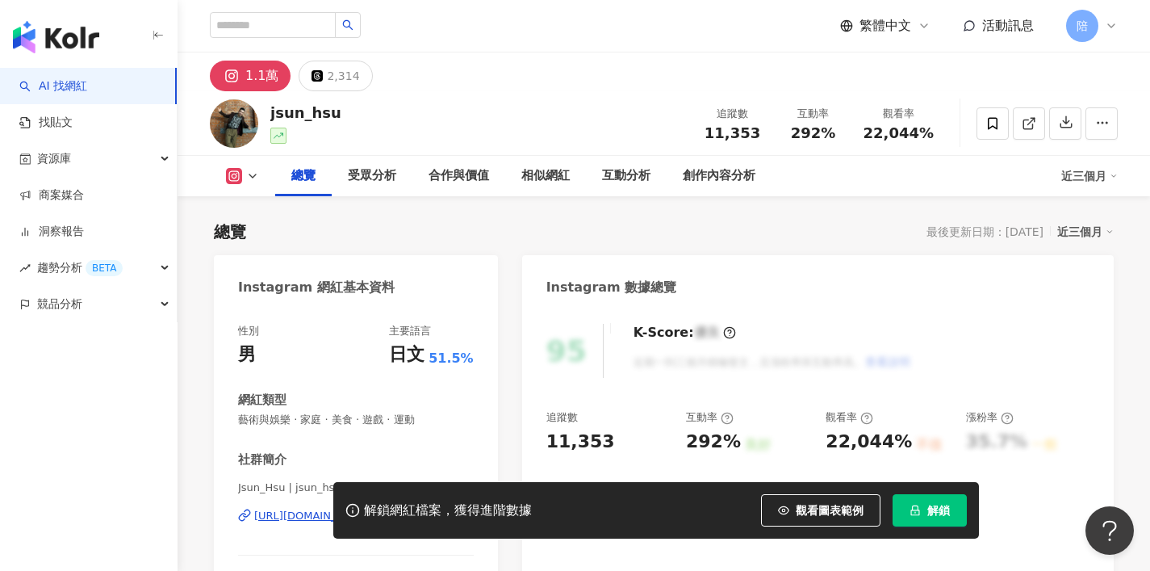
scroll to position [110, 0]
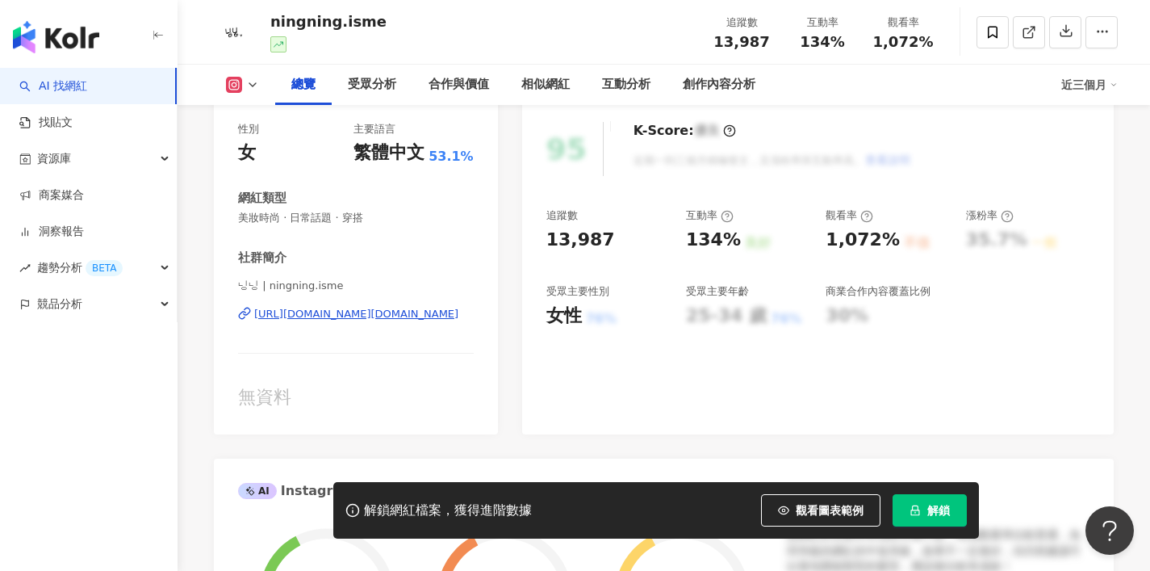
click at [359, 313] on div "[URL][DOMAIN_NAME][DOMAIN_NAME]" at bounding box center [356, 314] width 204 height 15
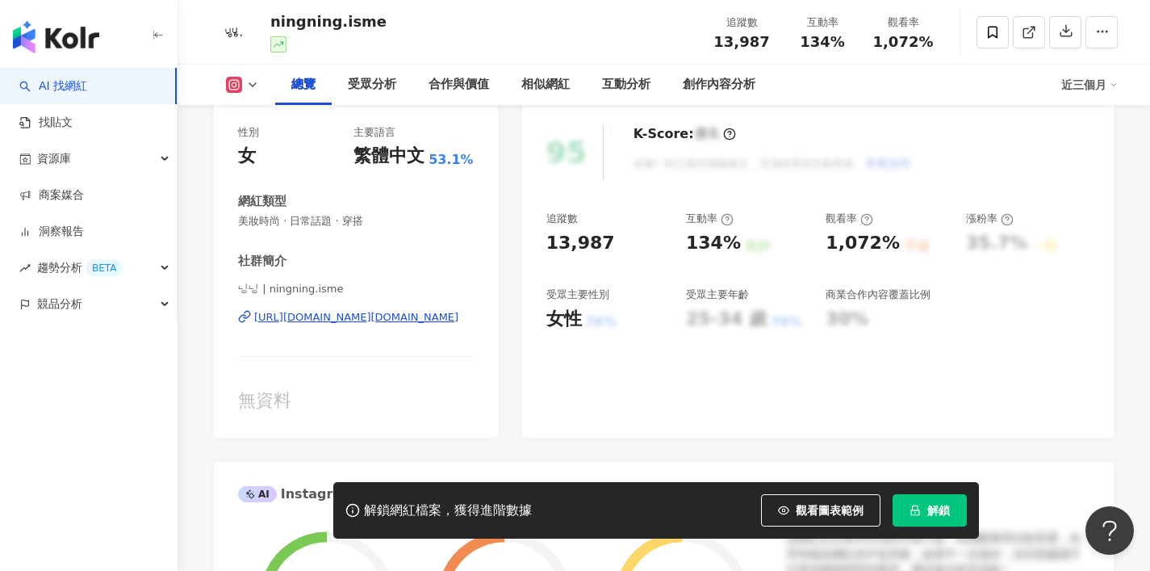
scroll to position [199, 0]
